Goal: Transaction & Acquisition: Download file/media

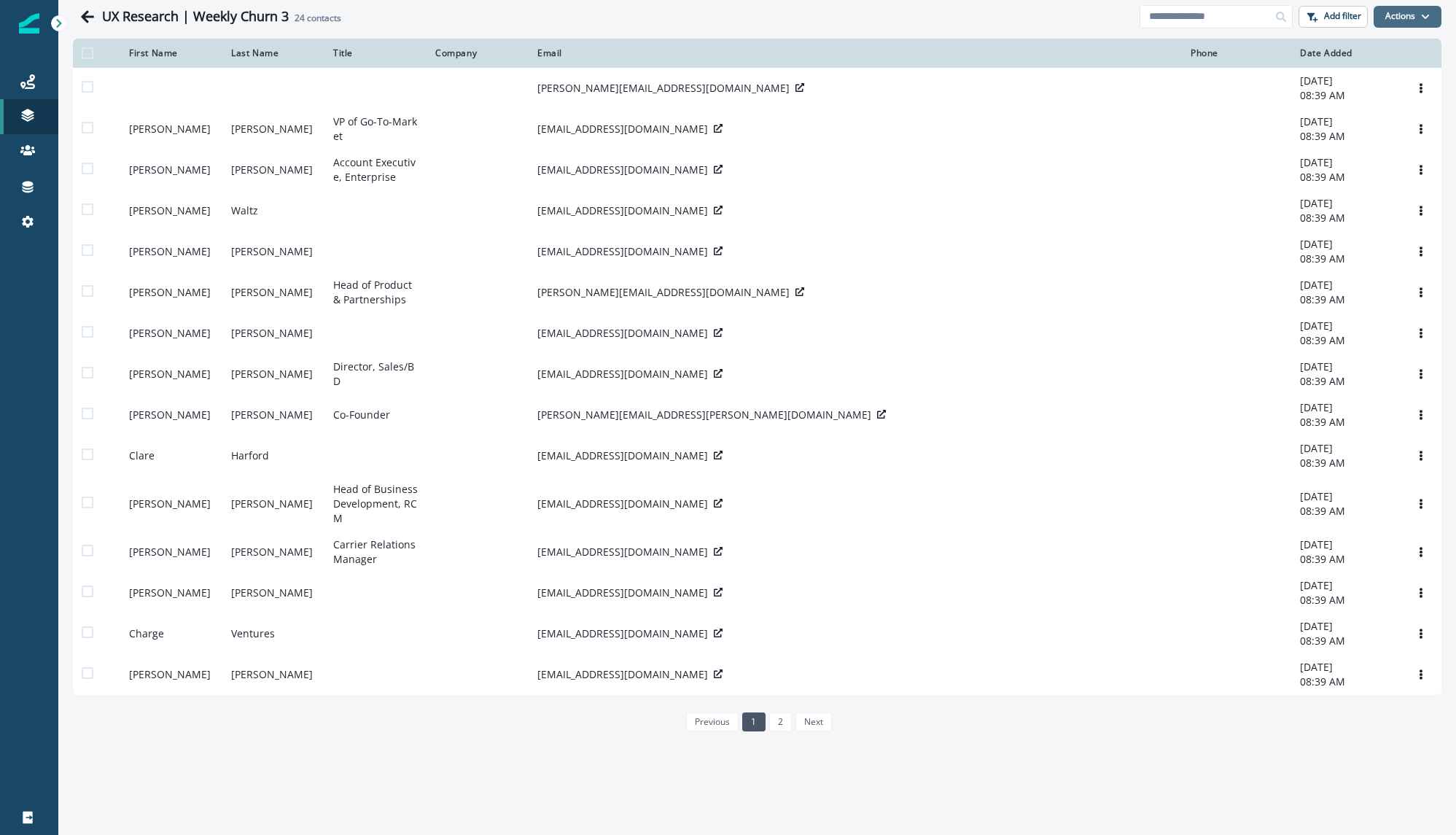
click at [1411, 17] on button "Actions" at bounding box center [1408, 17] width 68 height 22
click at [1368, 150] on button "Export entire List" at bounding box center [1376, 154] width 130 height 24
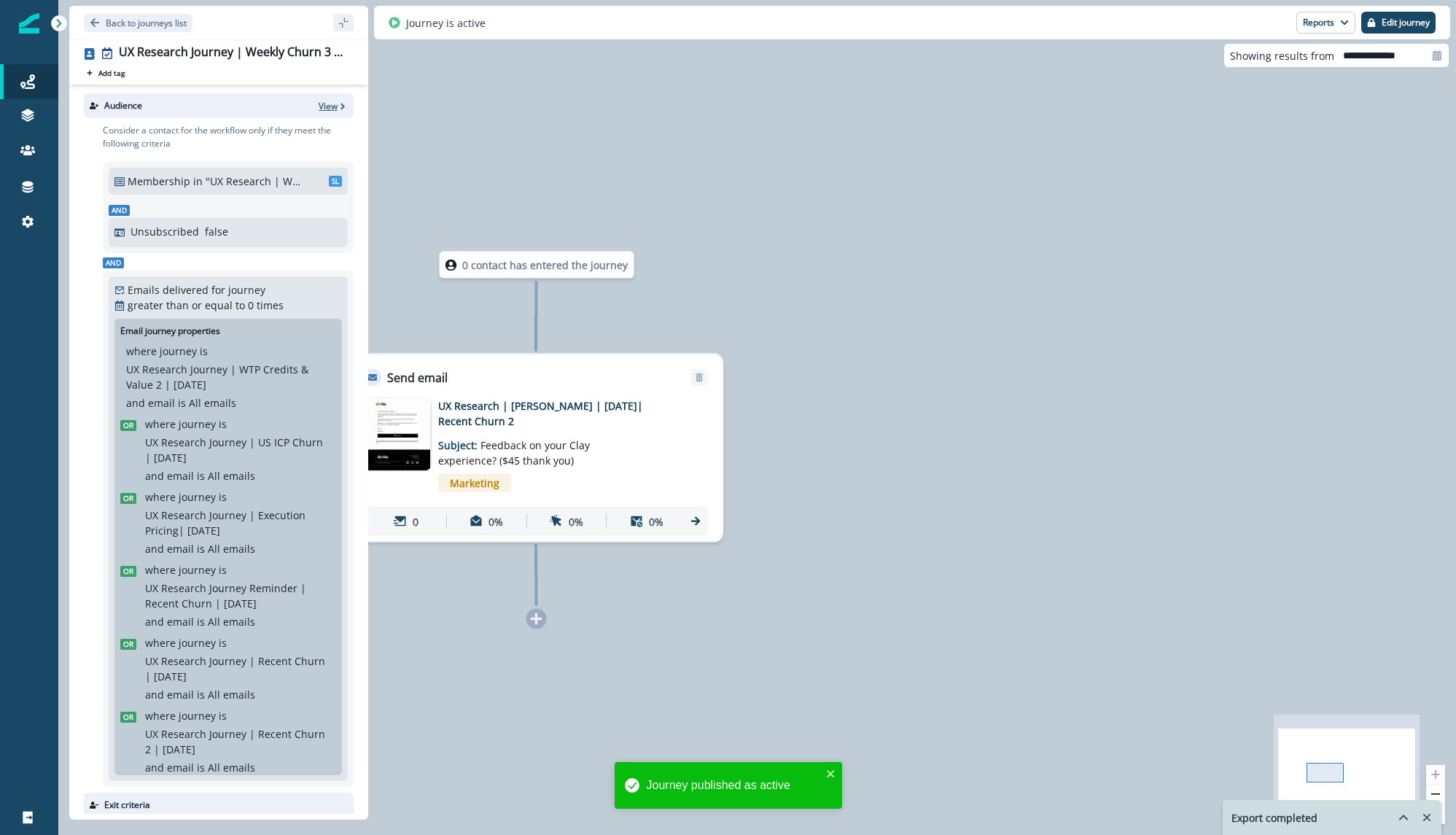
click at [325, 107] on p "View" at bounding box center [328, 106] width 19 height 13
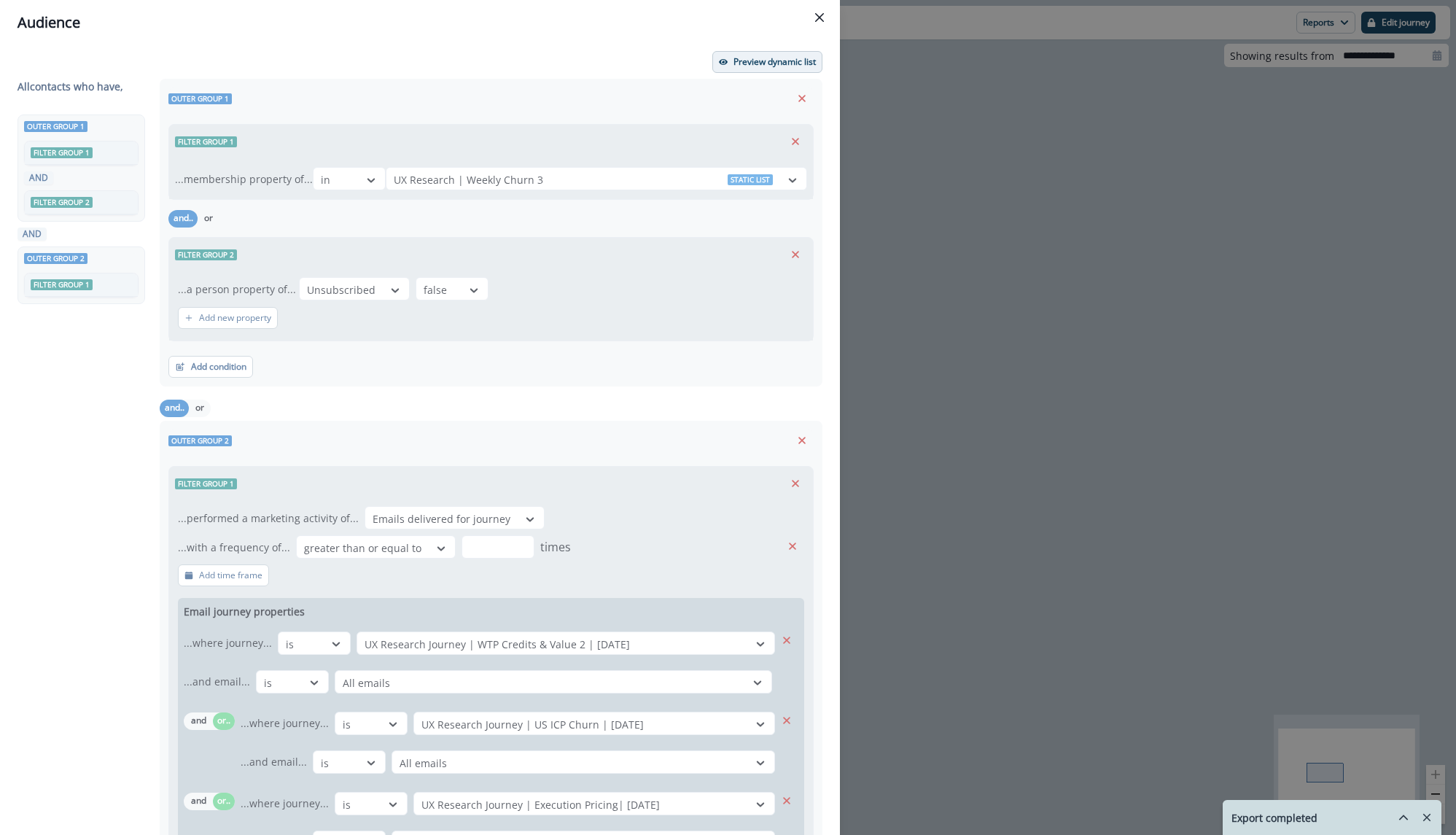
click at [776, 60] on p "Preview dynamic list" at bounding box center [775, 62] width 83 height 10
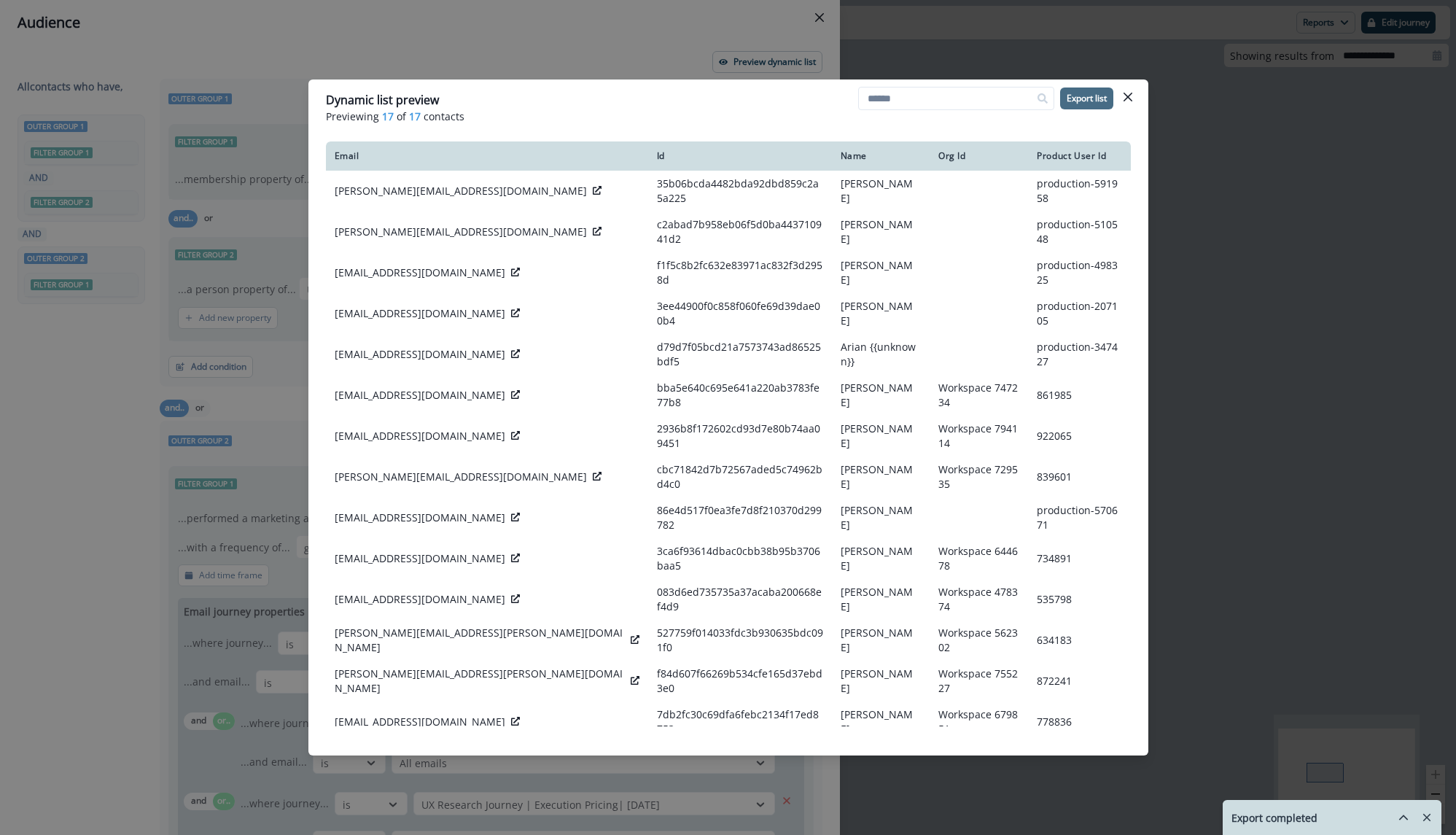
click at [1096, 93] on p "Export list" at bounding box center [1086, 98] width 40 height 10
